Goal: Task Accomplishment & Management: Use online tool/utility

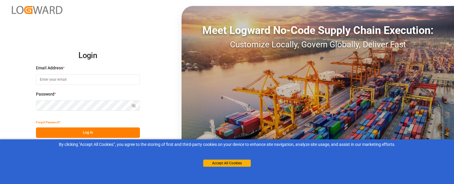
type input "[EMAIL_ADDRESS][DOMAIN_NAME]"
click at [60, 134] on button "Log In" at bounding box center [88, 132] width 104 height 10
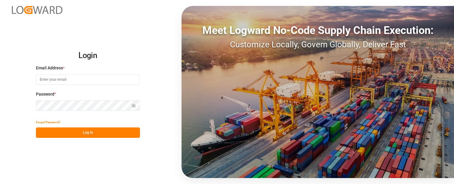
type input "[EMAIL_ADDRESS][DOMAIN_NAME]"
click at [123, 131] on button "Log In" at bounding box center [88, 132] width 104 height 10
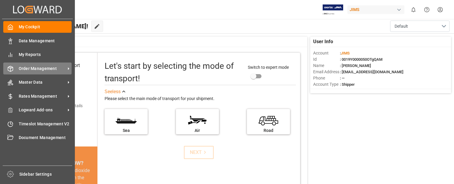
click at [27, 70] on span "Order Management" at bounding box center [42, 68] width 47 height 6
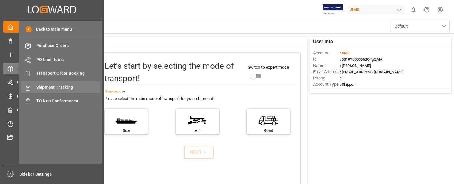
click at [45, 85] on span "Shipment Tracking" at bounding box center [68, 87] width 64 height 6
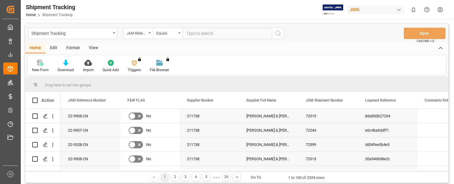
type input "22-9321-CN"
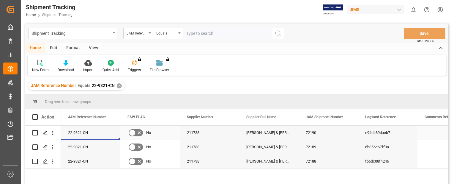
click at [99, 131] on div "22-9321-CN" at bounding box center [90, 133] width 59 height 14
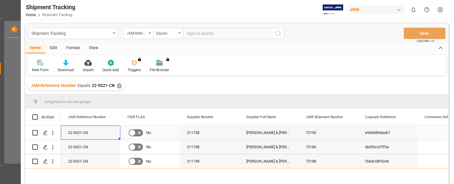
click at [104, 134] on div "22-9321-CN" at bounding box center [90, 133] width 59 height 14
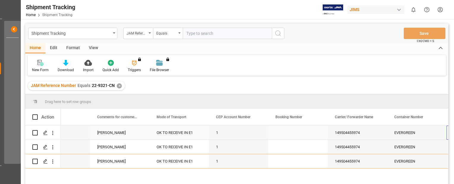
scroll to position [0, 685]
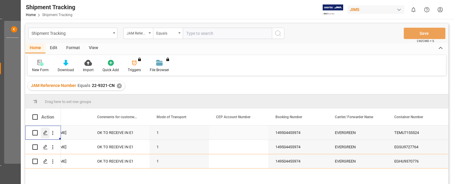
click at [46, 132] on icon "Press SPACE to select this row." at bounding box center [45, 132] width 5 height 5
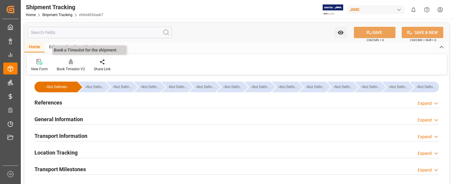
click at [69, 62] on icon at bounding box center [71, 61] width 4 height 5
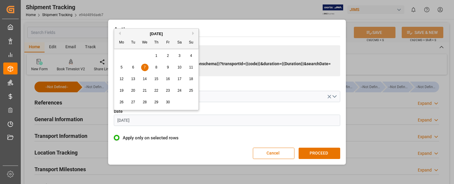
click at [155, 120] on input "[DATE]" at bounding box center [227, 120] width 227 height 11
click at [193, 34] on button "Next Month" at bounding box center [194, 34] width 4 height 4
click at [193, 33] on button "Next Month" at bounding box center [194, 34] width 4 height 4
click at [132, 102] on span "26" at bounding box center [133, 102] width 4 height 4
type input "[DATE]"
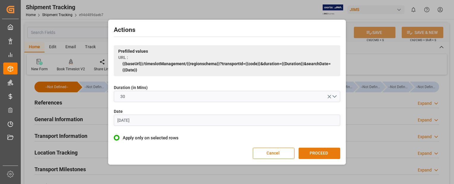
click at [327, 152] on button "PROCEED" at bounding box center [320, 153] width 42 height 11
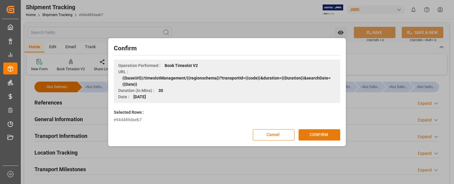
click at [327, 136] on button "CONFIRM" at bounding box center [320, 134] width 42 height 11
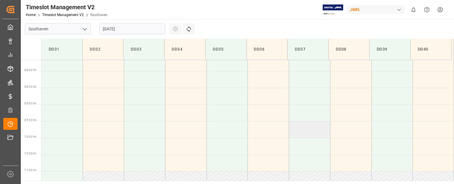
scroll to position [257, 0]
click at [108, 130] on td at bounding box center [103, 128] width 41 height 17
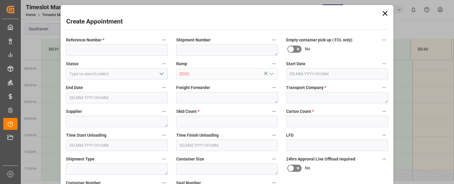
type input "26.08.2025 09:30"
type input "26.08.2025 10:00"
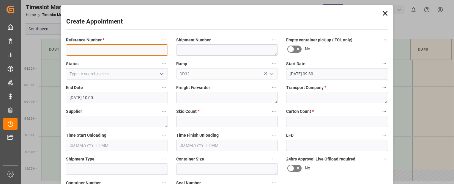
click at [115, 47] on input at bounding box center [117, 49] width 102 height 11
paste input "22-9321-CN"
type input "22-9321-CN"
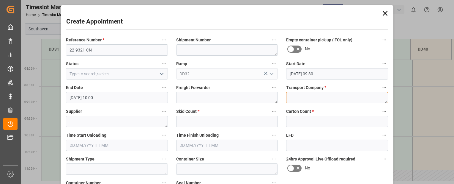
click at [314, 96] on textarea at bounding box center [337, 97] width 102 height 11
type textarea "Mainstream"
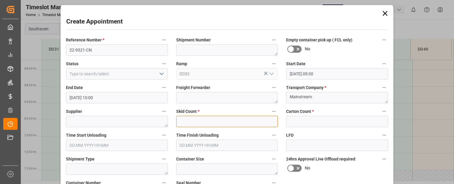
drag, startPoint x: 252, startPoint y: 120, endPoint x: 248, endPoint y: 118, distance: 3.8
click at [249, 119] on input "text" at bounding box center [227, 121] width 102 height 11
type input "0"
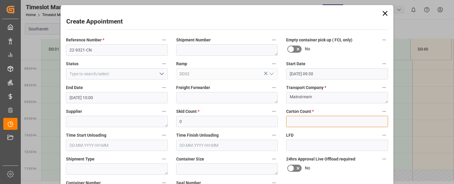
click at [338, 123] on input "text" at bounding box center [337, 121] width 102 height 11
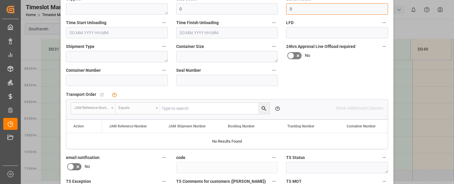
scroll to position [114, 0]
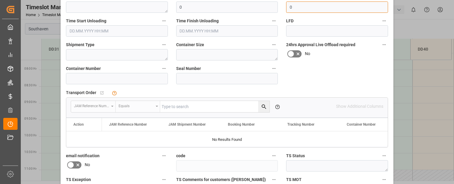
type input "0"
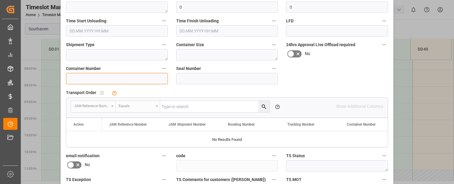
click at [117, 78] on input at bounding box center [117, 78] width 102 height 11
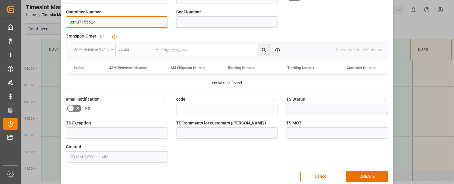
scroll to position [179, 0]
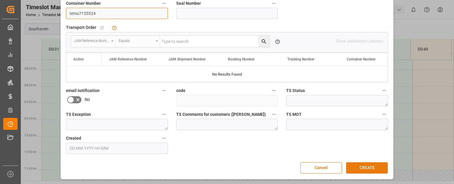
type input "temu7155524"
click at [361, 172] on button "CREATE" at bounding box center [368, 167] width 42 height 11
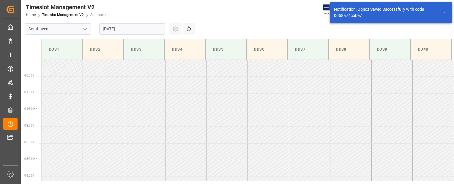
scroll to position [263, 0]
